Goal: Task Accomplishment & Management: Use online tool/utility

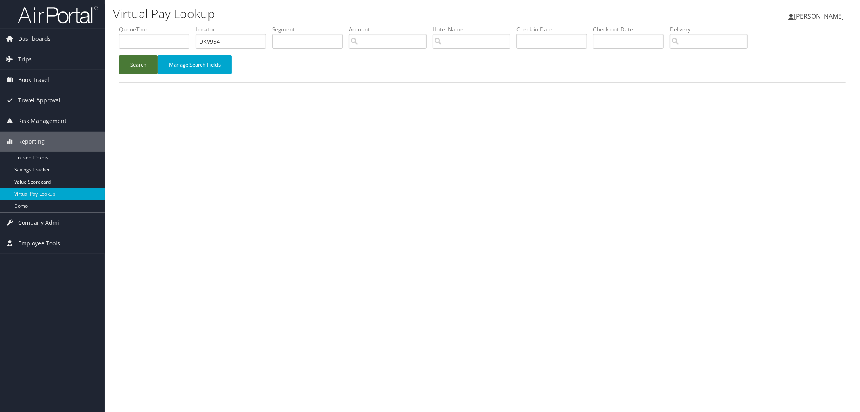
type input "DKV954"
click at [146, 69] on button "Search" at bounding box center [138, 64] width 39 height 19
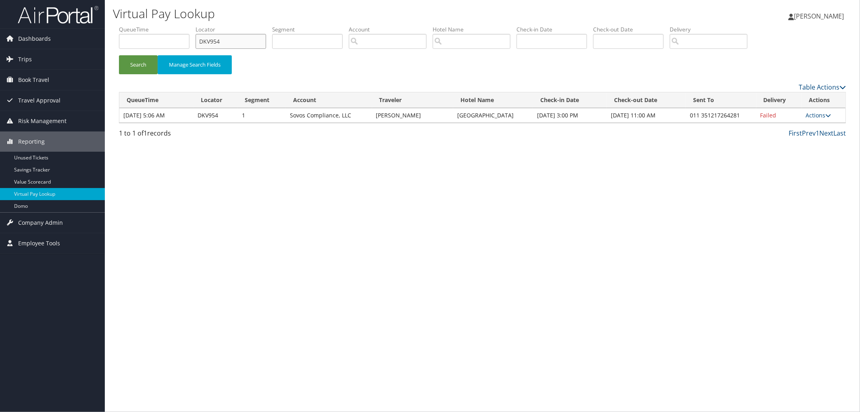
drag, startPoint x: 248, startPoint y: 45, endPoint x: 171, endPoint y: 54, distance: 78.0
click at [177, 25] on ul "QueueTime Locator DKV954 Segment Account Traveler Hotel Name Check-in Date Chec…" at bounding box center [482, 25] width 727 height 0
paste input "DKV954"
type input "DKV954"
click at [119, 55] on button "Search" at bounding box center [138, 64] width 39 height 19
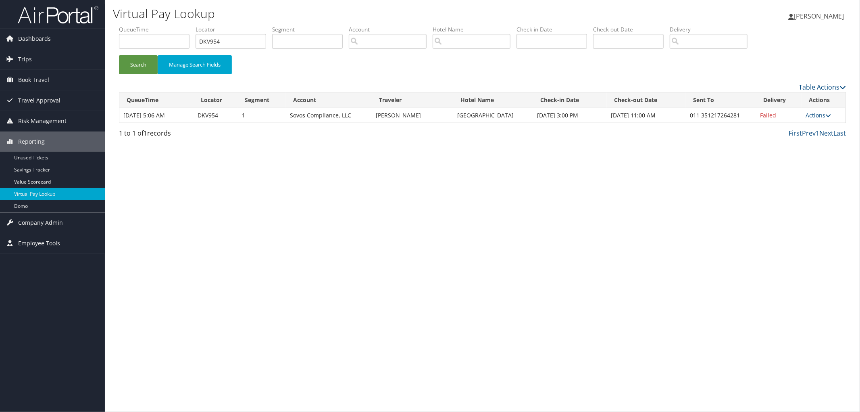
drag, startPoint x: 519, startPoint y: 115, endPoint x: 458, endPoint y: 115, distance: 61.7
click at [458, 115] on td "Lisbon Marriott Hotel" at bounding box center [493, 115] width 80 height 15
copy td "Lisbon Marriott Hotel"
click at [811, 115] on link "Actions" at bounding box center [818, 115] width 25 height 8
click at [808, 123] on link "Resend" at bounding box center [795, 127] width 69 height 14
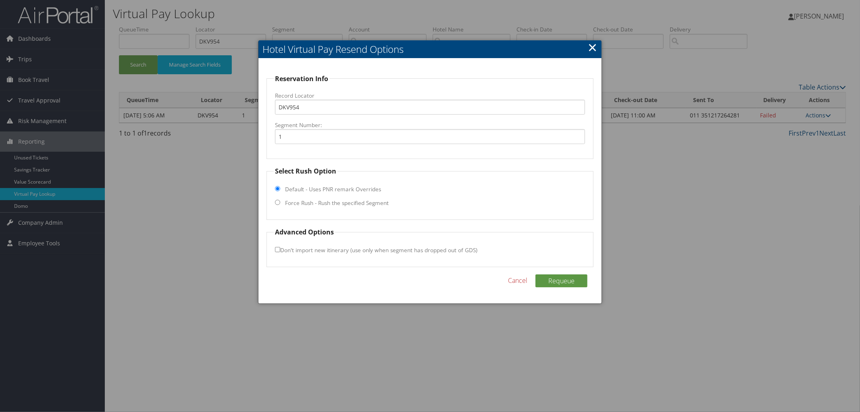
click at [357, 206] on label "Force Rush - Rush the specified Segment" at bounding box center [337, 203] width 104 height 8
click at [280, 205] on input "Force Rush - Rush the specified Segment" at bounding box center [277, 202] width 5 height 5
radio input "true"
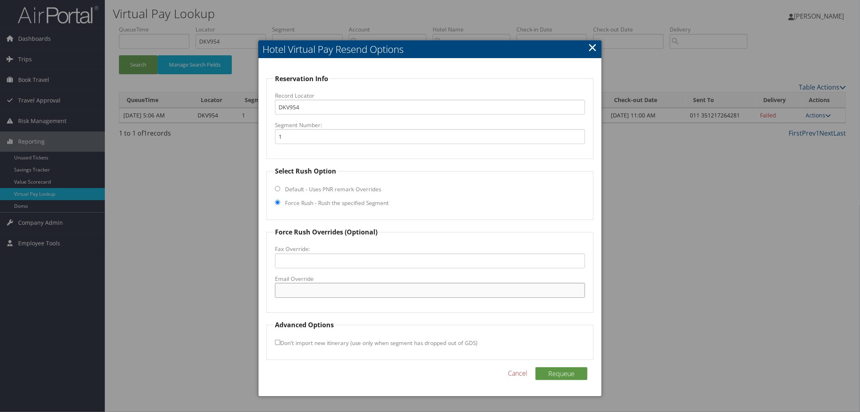
paste input "lisbon@marriotthotels.com"
type input "lisbon@marriotthotels.com"
click at [550, 368] on button "Requeue" at bounding box center [561, 373] width 52 height 13
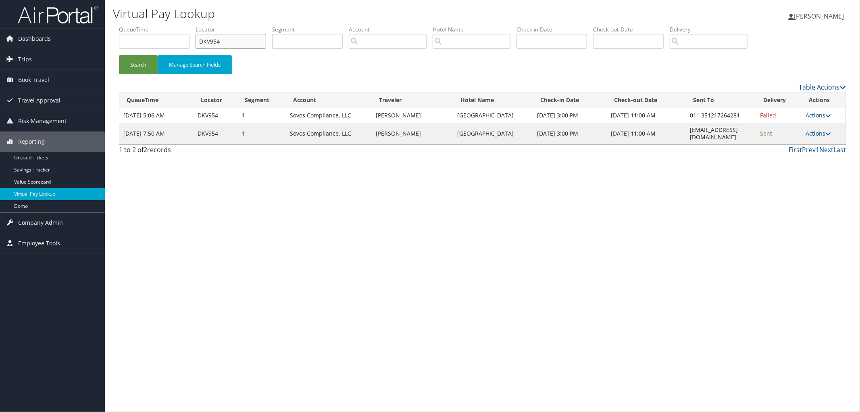
drag, startPoint x: 248, startPoint y: 43, endPoint x: 187, endPoint y: 42, distance: 60.5
click at [194, 25] on ul "QueueTime Locator DKV954 Segment Account Traveler Hotel Name Check-in Date Chec…" at bounding box center [482, 25] width 727 height 0
paste input "DKVKV4"
type input "DKVKV4"
click at [119, 55] on button "Search" at bounding box center [138, 64] width 39 height 19
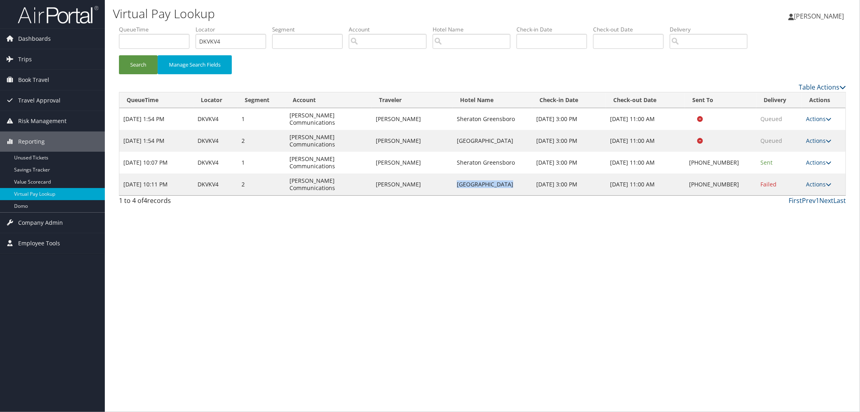
drag, startPoint x: 510, startPoint y: 158, endPoint x: 456, endPoint y: 158, distance: 54.0
click at [456, 173] on td "Hilton Greenville" at bounding box center [493, 184] width 80 height 22
click at [818, 180] on link "Actions" at bounding box center [818, 184] width 25 height 8
click at [814, 173] on link "Resend" at bounding box center [795, 171] width 69 height 14
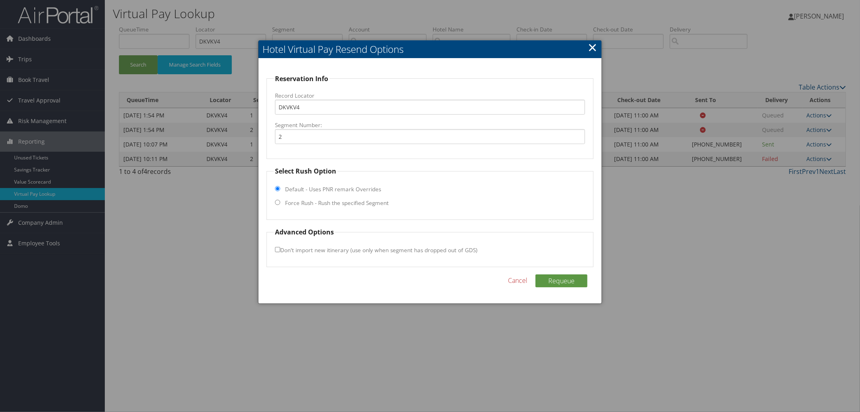
click at [312, 207] on fieldset "Select Rush Option Default - Uses PNR remark Overrides Force Rush - Rush the sp…" at bounding box center [429, 193] width 327 height 54
click at [312, 204] on label "Force Rush - Rush the specified Segment" at bounding box center [337, 203] width 104 height 8
click at [280, 204] on input "Force Rush - Rush the specified Segment" at bounding box center [277, 202] width 5 height 5
radio input "true"
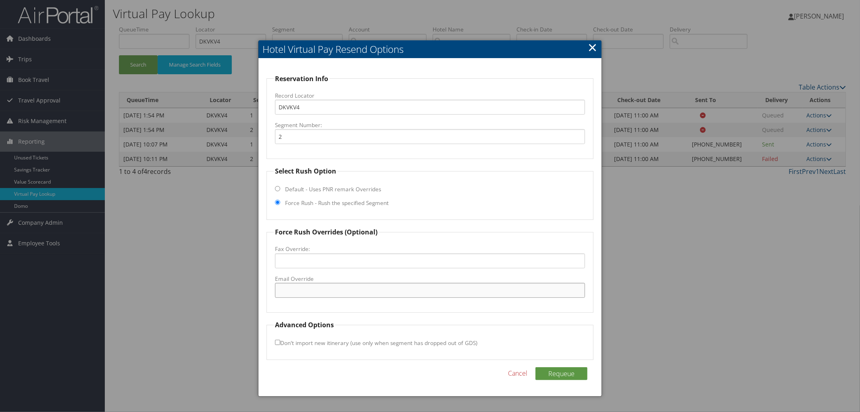
paste input "GSPSC-SalesAdm@hilton.com"
type input "GSPSC-SalesAdm@hilton.com"
click at [559, 370] on button "Requeue" at bounding box center [561, 373] width 52 height 13
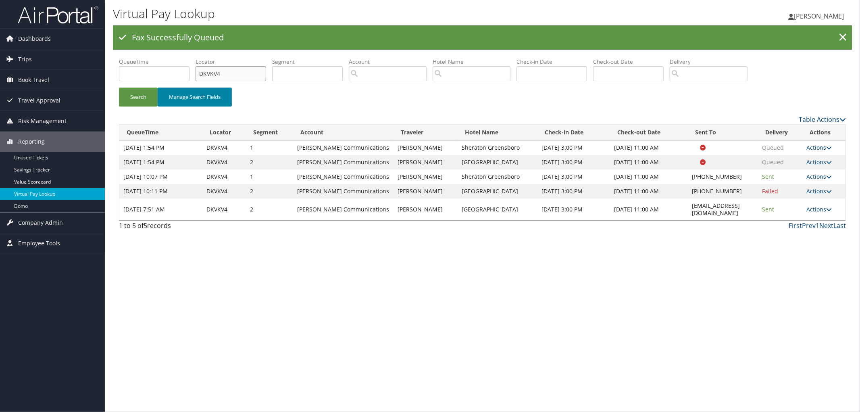
click at [195, 58] on ul "QueueTime Locator DKVKV4 Segment Account Traveler Hotel Name Check-in Date Chec…" at bounding box center [482, 58] width 727 height 0
paste input "DK2QZ7"
type input "DK2QZ7"
click at [119, 87] on button "Search" at bounding box center [138, 96] width 39 height 19
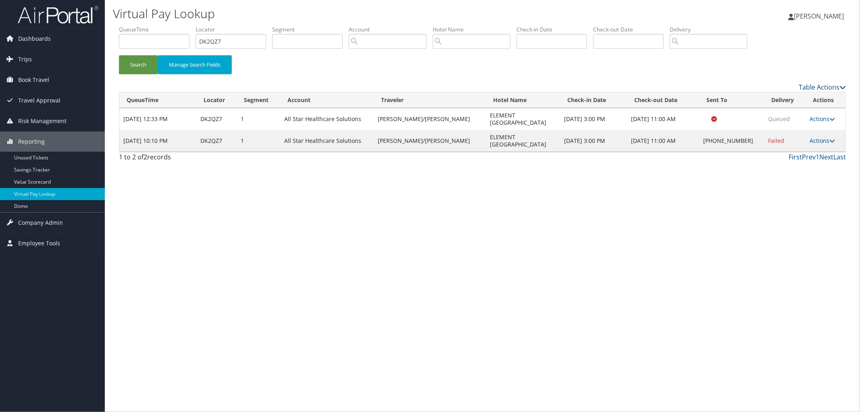
drag, startPoint x: 538, startPoint y: 160, endPoint x: 499, endPoint y: 166, distance: 39.2
click at [499, 166] on div "Virtual Pay Lookup Megan Foster Megan Foster My Settings Travel Agency Contacts…" at bounding box center [482, 206] width 755 height 412
drag, startPoint x: 545, startPoint y: 127, endPoint x: 464, endPoint y: 130, distance: 81.5
click at [464, 130] on tr "Sep 30, 2025 10:10 PM DK2QZ7 1 All Star Healthcare Solutions MEZZANOTTE/THOMAS …" at bounding box center [482, 141] width 726 height 22
copy tr "ELEMENT CHARLESTON"
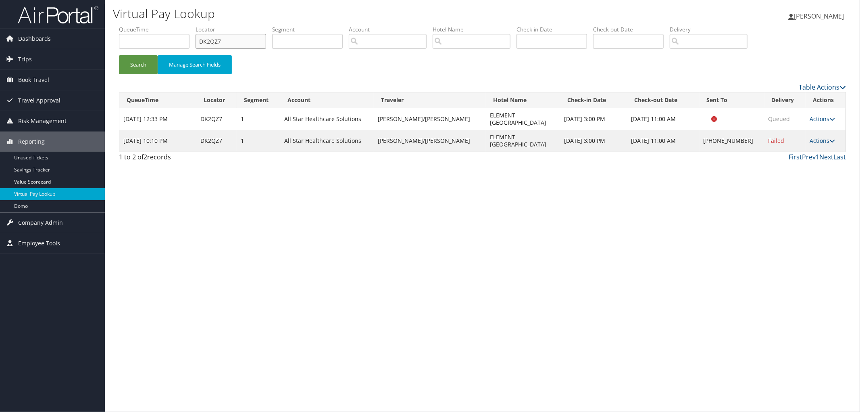
drag, startPoint x: 237, startPoint y: 40, endPoint x: 179, endPoint y: 49, distance: 59.2
click at [179, 25] on ul "QueueTime Locator DK2QZ7 Segment Account Traveler Hotel Name Check-in Date Chec…" at bounding box center [482, 25] width 727 height 0
paste input "DJF8K7"
type input "DJF8K7"
click at [119, 55] on button "Search" at bounding box center [138, 64] width 39 height 19
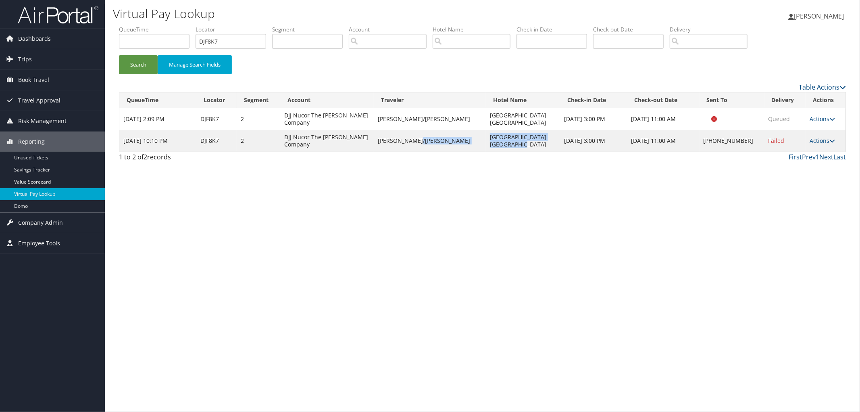
drag, startPoint x: 501, startPoint y: 145, endPoint x: 456, endPoint y: 136, distance: 46.1
click at [456, 136] on tr "Sep 30, 2025 10:10 PM DJF8K7 2 DJJ Nucor The David Joseph Company PEREZ/GUSTAVO…" at bounding box center [482, 141] width 726 height 22
click at [822, 144] on link "Actions" at bounding box center [821, 141] width 25 height 8
click at [811, 153] on link "Resend" at bounding box center [795, 153] width 69 height 14
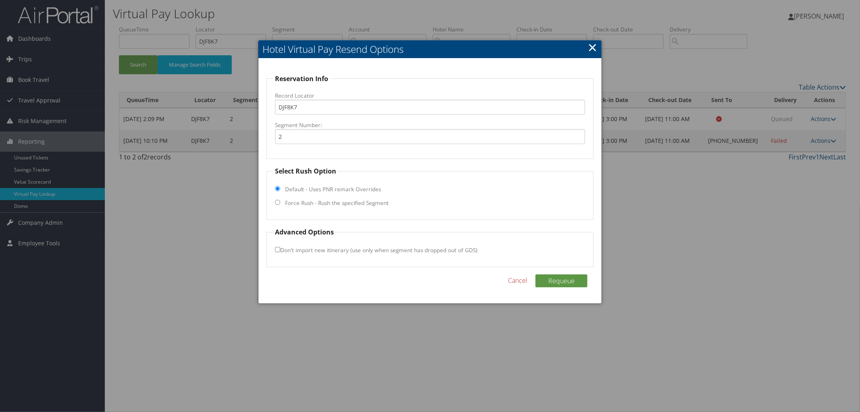
click at [331, 201] on label "Force Rush - Rush the specified Segment" at bounding box center [337, 203] width 104 height 8
click at [281, 204] on fieldset "Select Rush Option Default - Uses PNR remark Overrides Force Rush - Rush the sp…" at bounding box center [429, 193] width 327 height 54
click at [279, 203] on input "Force Rush - Rush the specified Segment" at bounding box center [277, 202] width 5 height 5
radio input "true"
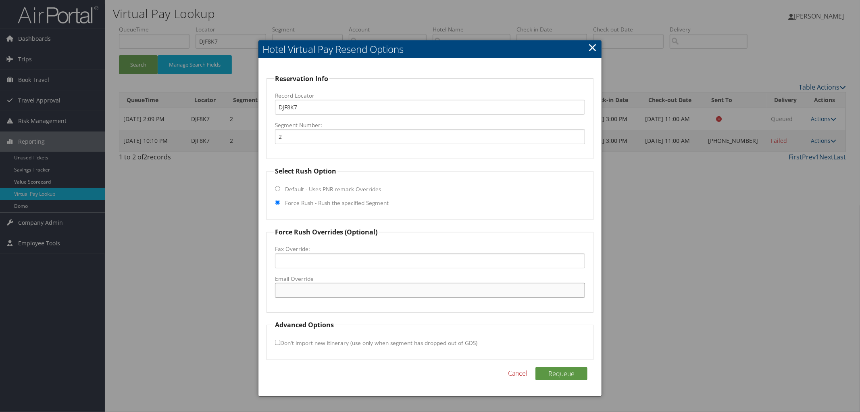
paste input "CVGNP_GM@hilton.com"
type input "CVGNP_GM@hilton.com"
click at [553, 372] on button "Requeue" at bounding box center [561, 373] width 52 height 13
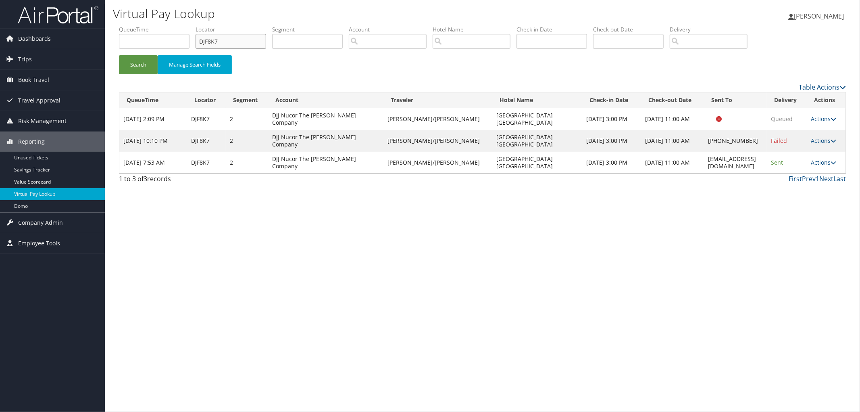
drag, startPoint x: 239, startPoint y: 46, endPoint x: 168, endPoint y: 50, distance: 71.1
click at [175, 25] on ul "QueueTime Locator DJF8K7 Segment Account Traveler Hotel Name Check-in Date Chec…" at bounding box center [482, 25] width 727 height 0
paste input "DHZT90"
type input "DHZT90"
click at [119, 55] on button "Search" at bounding box center [138, 64] width 39 height 19
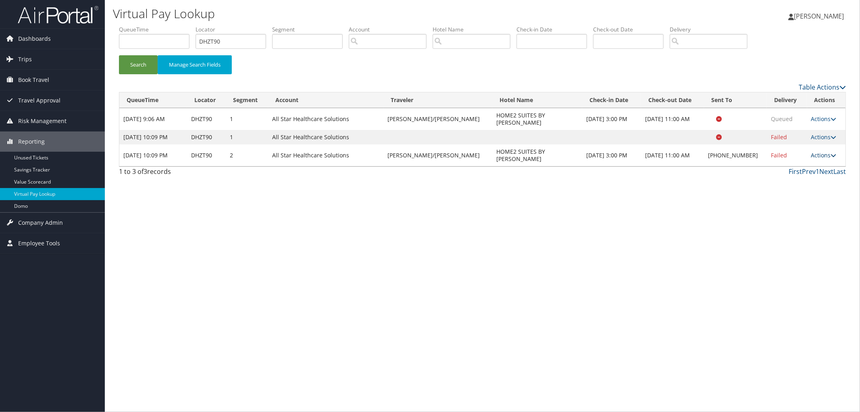
click at [811, 151] on link "Actions" at bounding box center [823, 155] width 25 height 8
click at [811, 194] on link "View Itinerary" at bounding box center [797, 197] width 69 height 14
drag, startPoint x: 231, startPoint y: 40, endPoint x: 154, endPoint y: 41, distance: 77.0
click at [154, 25] on ul "QueueTime Locator DHZT90 Segment Account Traveler Hotel Name Check-in Date Chec…" at bounding box center [482, 25] width 727 height 0
paste input "DFWNPY"
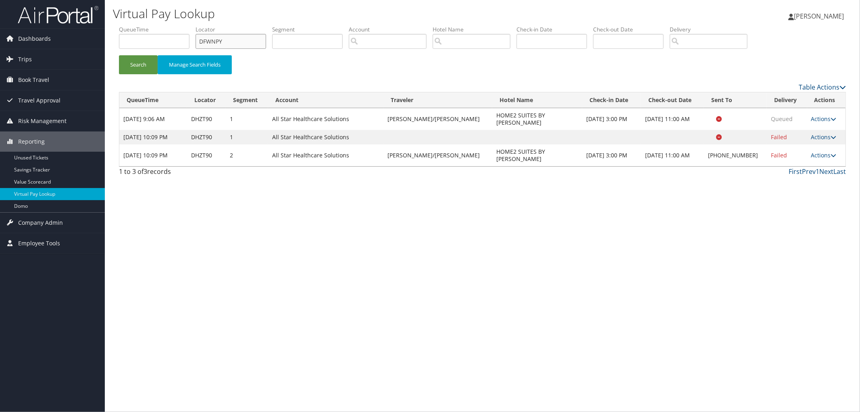
type input "DFWNPY"
click at [119, 55] on button "Search" at bounding box center [138, 64] width 39 height 19
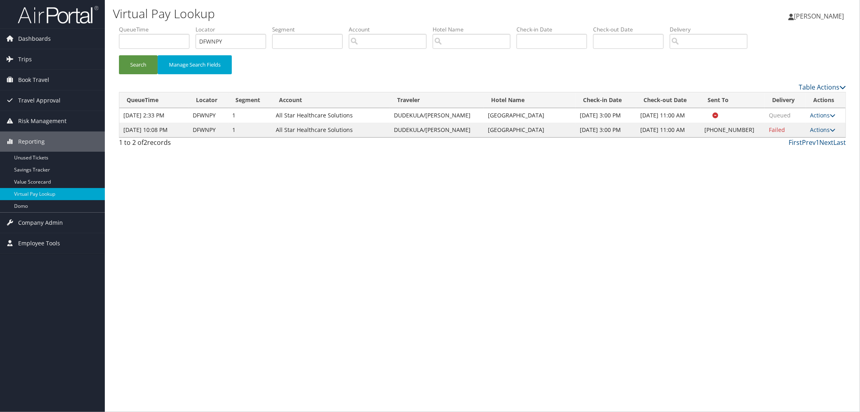
drag, startPoint x: 547, startPoint y: 133, endPoint x: 479, endPoint y: 130, distance: 68.6
click at [484, 130] on td "Omni Richmond Hotel" at bounding box center [530, 130] width 92 height 15
copy td "Omni Richmond Hotel"
click at [826, 128] on link "Actions" at bounding box center [822, 130] width 25 height 8
click at [817, 141] on link "Resend" at bounding box center [797, 142] width 69 height 14
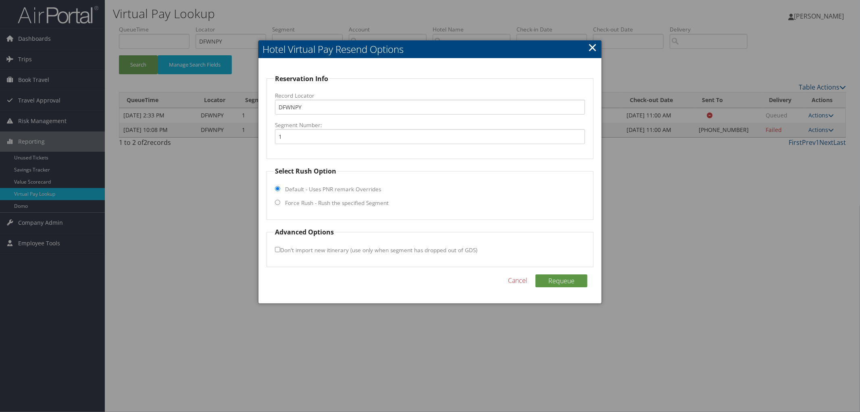
click at [300, 199] on label "Force Rush - Rush the specified Segment" at bounding box center [337, 203] width 104 height 8
click at [280, 200] on input "Force Rush - Rush the specified Segment" at bounding box center [277, 202] width 5 height 5
radio input "true"
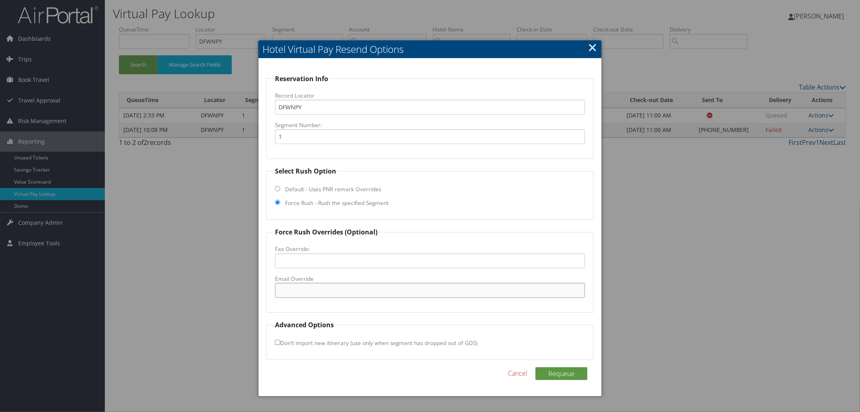
paste input "reservations@omnihotels.com"
type input "reservations@omnihotels.com"
click at [554, 368] on button "Requeue" at bounding box center [561, 373] width 52 height 13
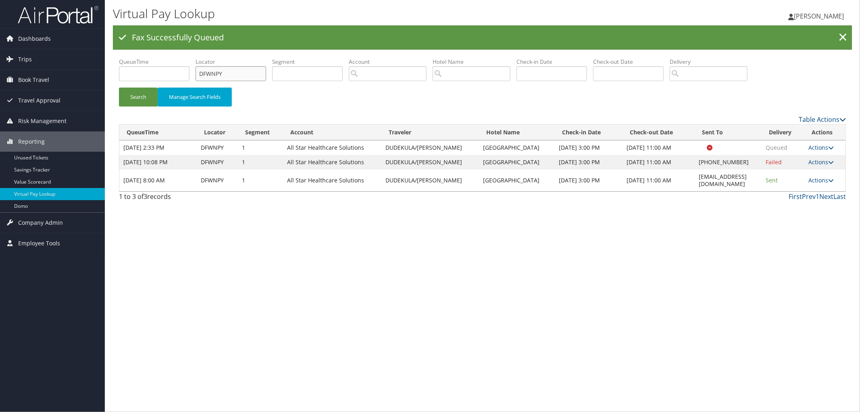
drag, startPoint x: 235, startPoint y: 75, endPoint x: 192, endPoint y: 79, distance: 43.7
click at [198, 58] on ul "QueueTime Locator DFWNPY Segment Account Traveler Hotel Name Check-in Date Chec…" at bounding box center [482, 58] width 727 height 0
paste input "CN59W1"
type input "CN59W1"
click at [119, 87] on button "Search" at bounding box center [138, 96] width 39 height 19
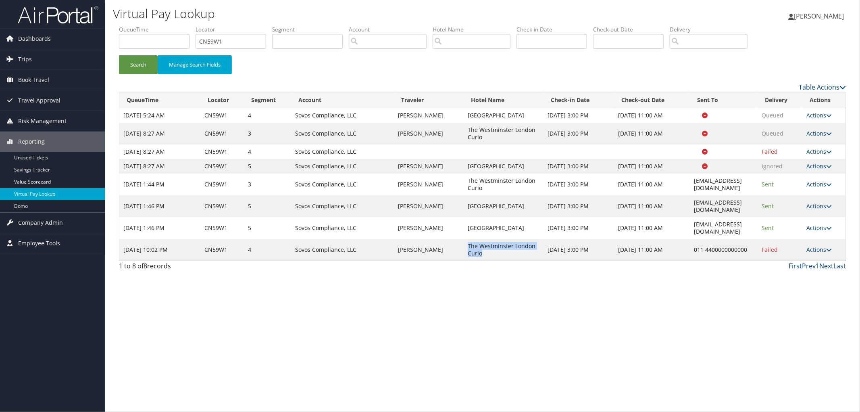
drag, startPoint x: 478, startPoint y: 241, endPoint x: 439, endPoint y: 231, distance: 39.4
click at [464, 239] on td "The Westminster London Curio" at bounding box center [503, 250] width 79 height 22
click at [820, 246] on link "Actions" at bounding box center [818, 250] width 25 height 8
click at [819, 241] on link "Resend" at bounding box center [799, 247] width 69 height 14
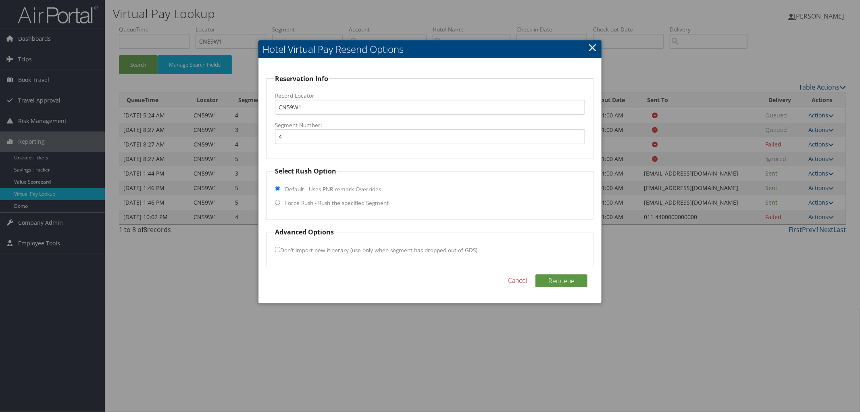
click at [307, 202] on label "Force Rush - Rush the specified Segment" at bounding box center [337, 203] width 104 height 8
click at [280, 202] on input "Force Rush - Rush the specified Segment" at bounding box center [277, 202] width 5 height 5
radio input "true"
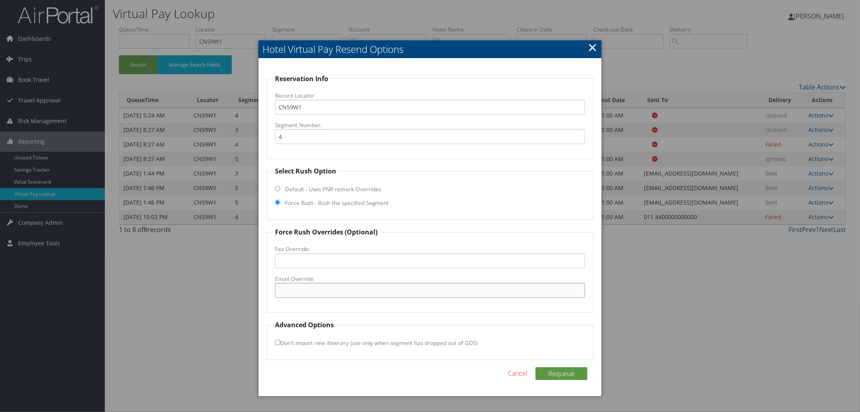
paste input "reservations@hotelwestminster.co.uk"
type input "reservations@hotelwestminster.co.uk"
click at [543, 369] on button "Requeue" at bounding box center [561, 373] width 52 height 13
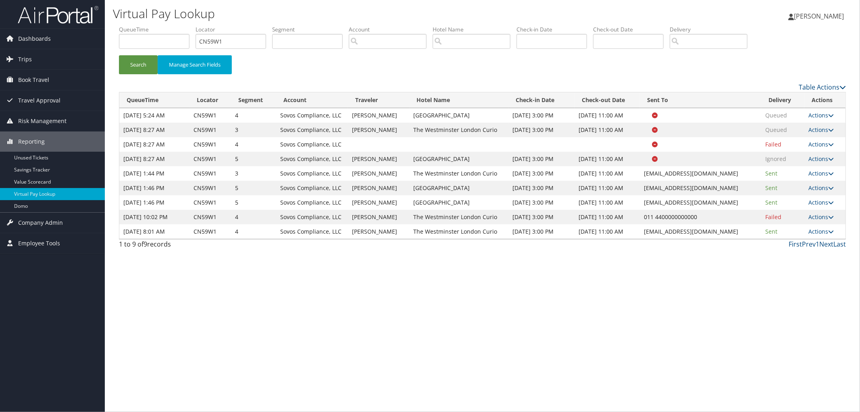
click at [271, 331] on div "Virtual Pay Lookup Megan Foster Megan Foster My Settings Travel Agency Contacts…" at bounding box center [482, 206] width 755 height 412
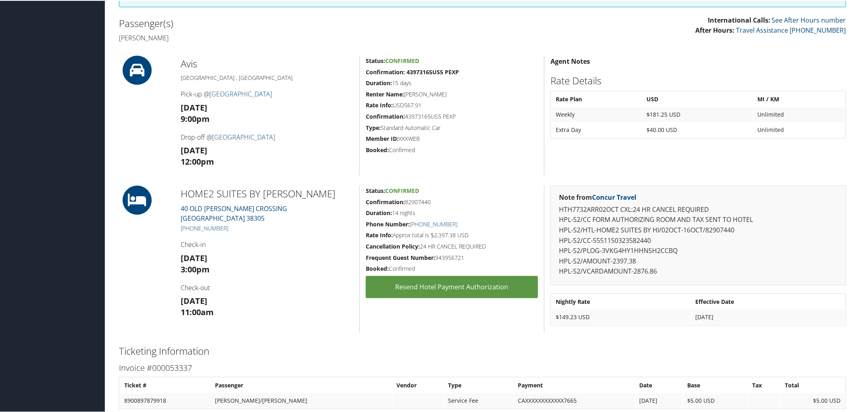
scroll to position [400, 0]
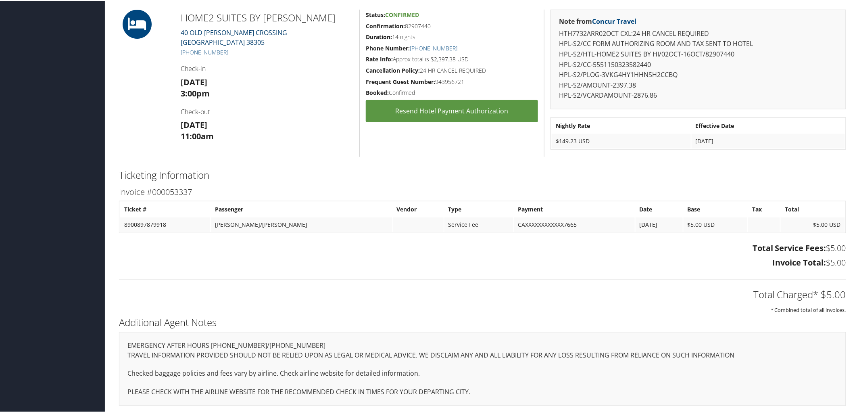
click at [208, 32] on link "40 OLD MEDINA CROSSING JACKSON TN 38305" at bounding box center [234, 36] width 106 height 19
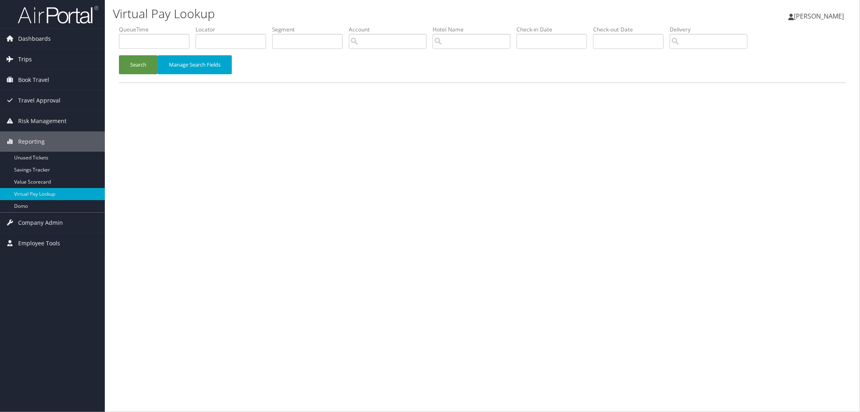
click at [68, 65] on link "Trips" at bounding box center [52, 59] width 105 height 20
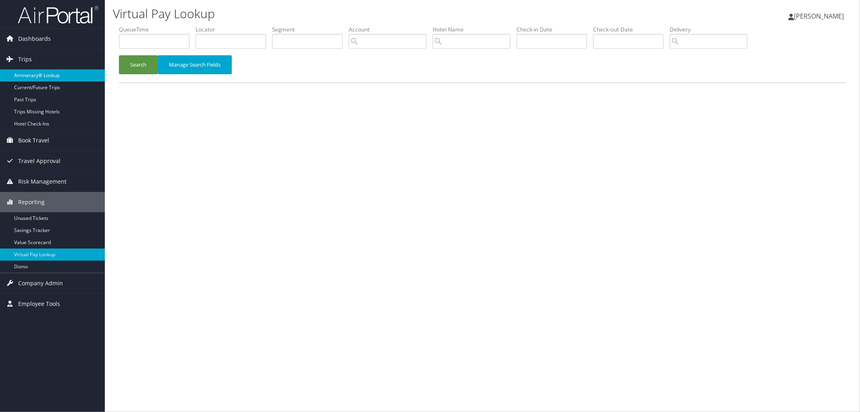
click at [68, 74] on link "Airtinerary® Lookup" at bounding box center [52, 75] width 105 height 12
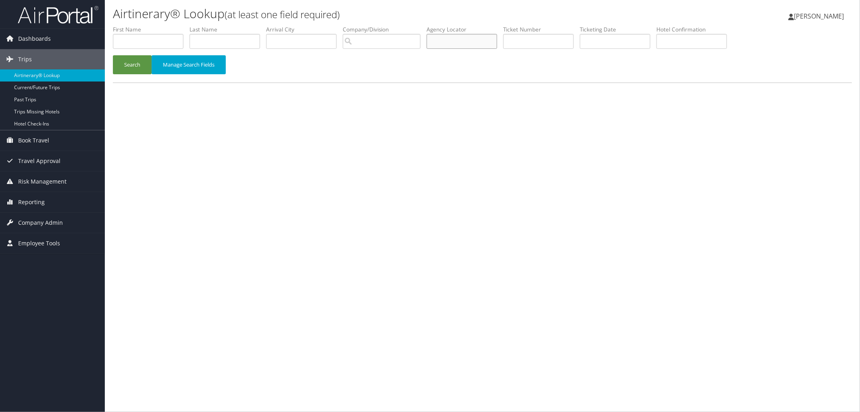
click at [465, 45] on input "text" at bounding box center [462, 41] width 71 height 15
paste input "DJDZ9Q"
type input "DJDZ9Q"
click at [136, 69] on button "Search" at bounding box center [132, 64] width 39 height 19
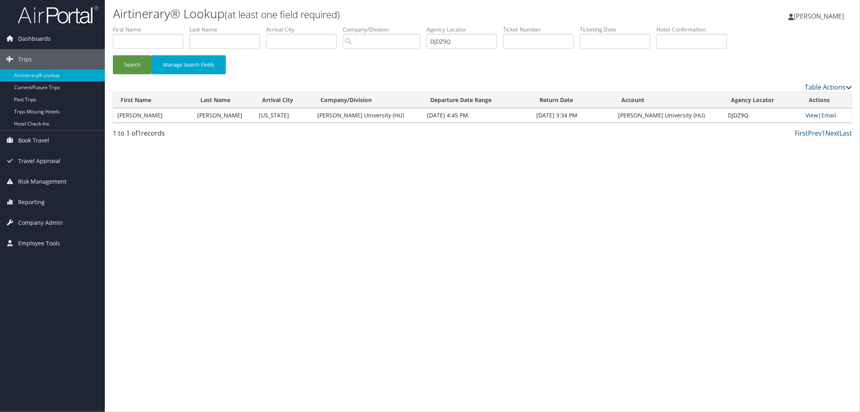
click at [810, 118] on link "View" at bounding box center [811, 115] width 12 height 8
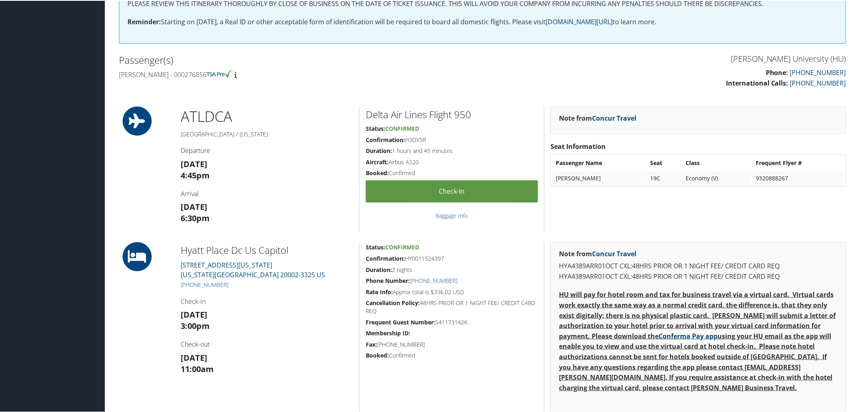
scroll to position [268, 0]
